Goal: Check status: Check status

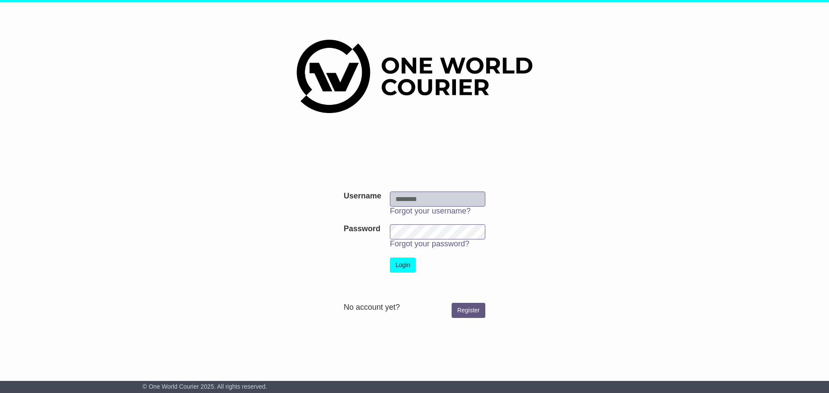
click at [401, 196] on input "Username" at bounding box center [437, 199] width 95 height 15
type input "**********"
click at [402, 263] on button "Login" at bounding box center [403, 265] width 26 height 15
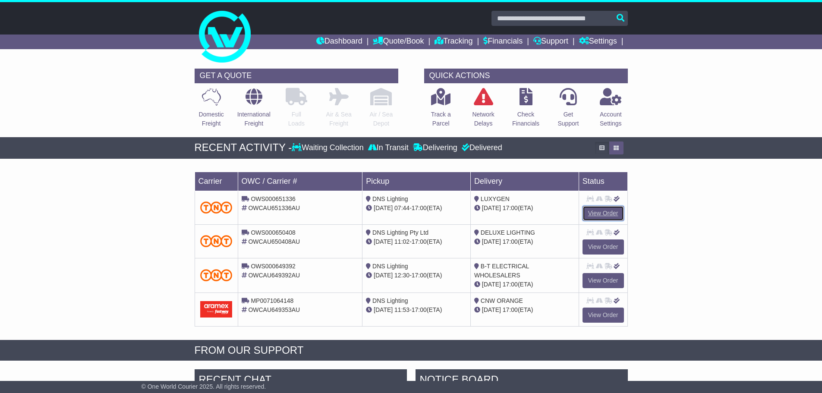
click at [598, 212] on link "View Order" at bounding box center [603, 213] width 41 height 15
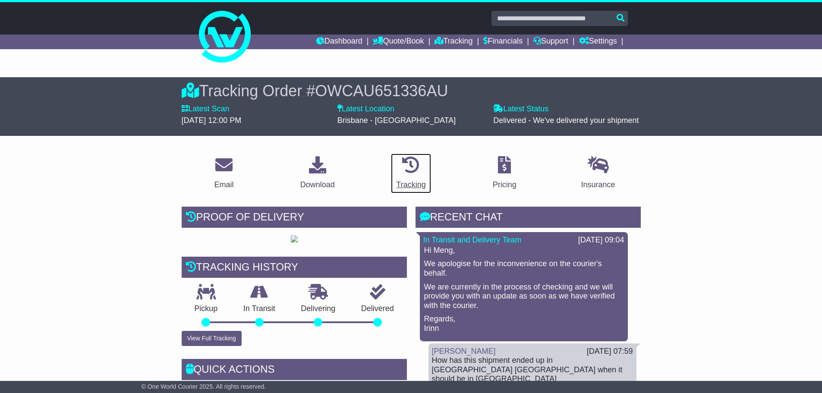
click at [415, 182] on div "Tracking" at bounding box center [410, 185] width 29 height 12
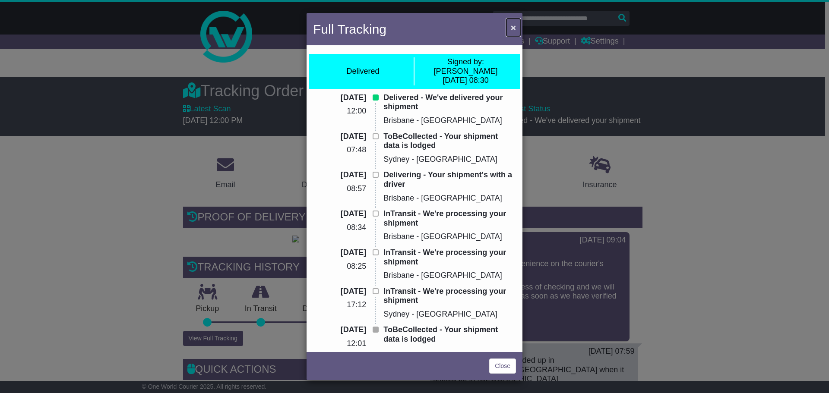
click at [515, 24] on span "×" at bounding box center [513, 27] width 5 height 10
